Goal: Task Accomplishment & Management: Manage account settings

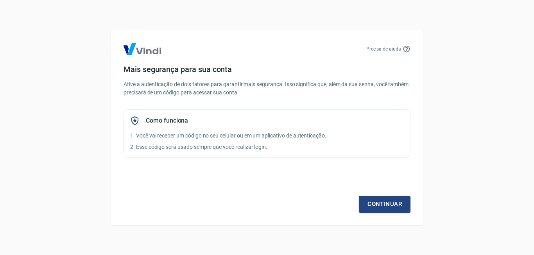
drag, startPoint x: 0, startPoint y: 0, endPoint x: 327, endPoint y: 165, distance: 365.9
click at [327, 169] on div "Continuar" at bounding box center [267, 189] width 287 height 45
